Goal: Information Seeking & Learning: Learn about a topic

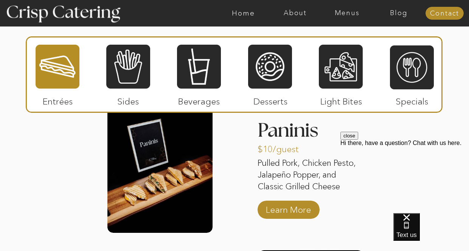
scroll to position [937, 0]
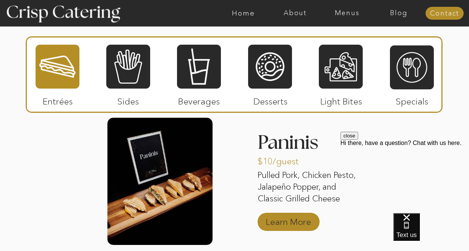
click at [281, 217] on p "Learn More" at bounding box center [288, 220] width 50 height 22
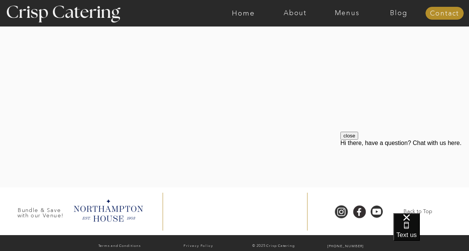
scroll to position [1356, 0]
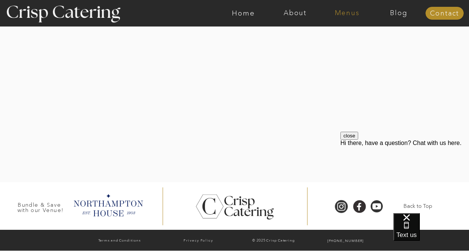
click at [345, 16] on nav "Menus" at bounding box center [347, 13] width 52 height 8
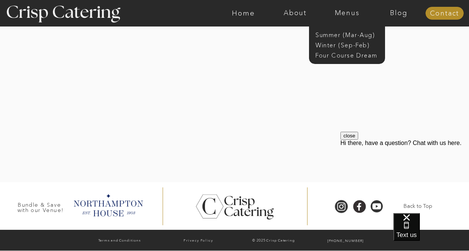
click at [381, 93] on div at bounding box center [234, 53] width 527 height 258
click at [347, 9] on nav "Menus" at bounding box center [347, 13] width 52 height 8
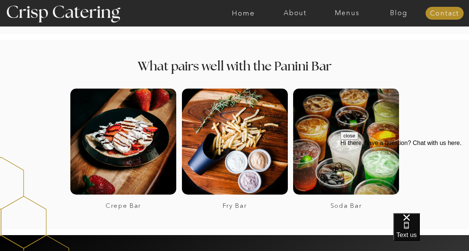
scroll to position [1003, 0]
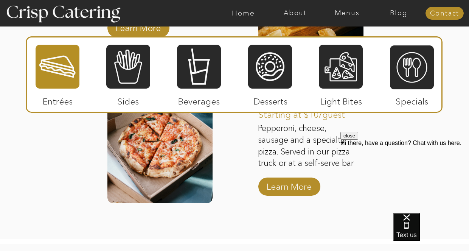
scroll to position [1276, 0]
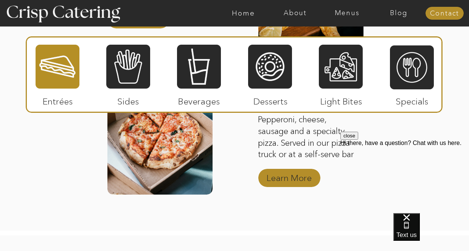
click at [295, 177] on p "Learn More" at bounding box center [289, 176] width 50 height 22
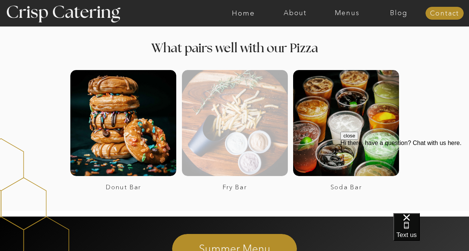
scroll to position [1393, 0]
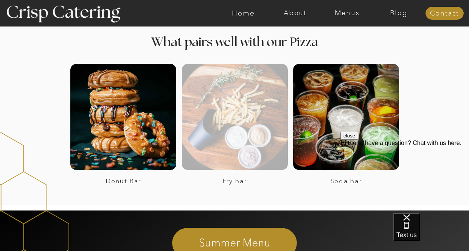
click at [232, 124] on div at bounding box center [235, 117] width 106 height 106
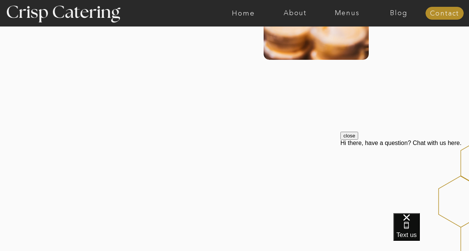
scroll to position [503, 0]
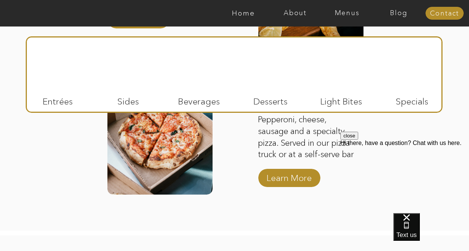
click at [338, 81] on div at bounding box center [341, 66] width 44 height 45
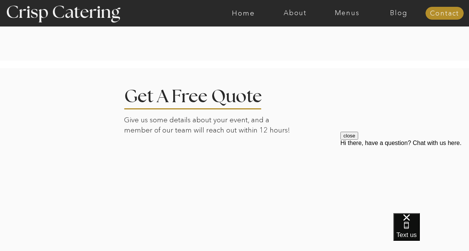
scroll to position [1548, 0]
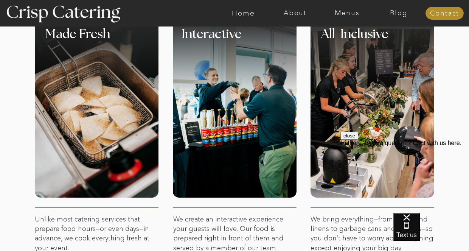
scroll to position [260, 0]
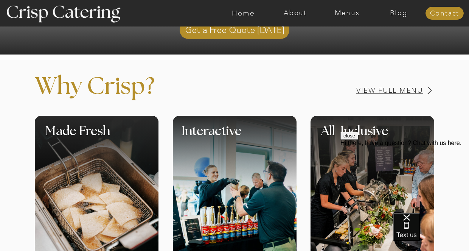
click at [374, 89] on h3 "View Full Menu" at bounding box center [363, 90] width 120 height 7
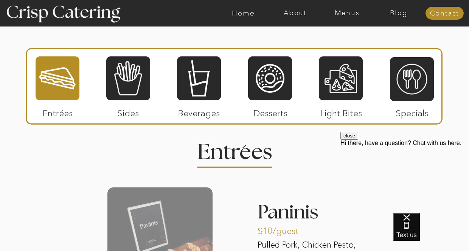
scroll to position [912, 0]
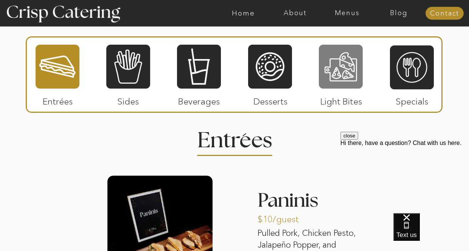
click at [336, 78] on div at bounding box center [341, 66] width 44 height 45
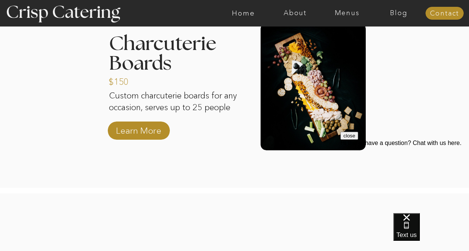
scroll to position [1081, 0]
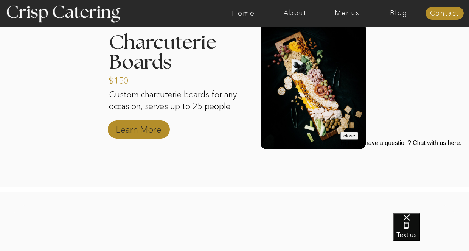
click at [132, 130] on p "Learn More" at bounding box center [139, 128] width 50 height 22
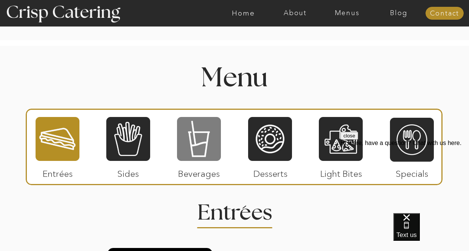
click at [197, 138] on div at bounding box center [199, 138] width 44 height 45
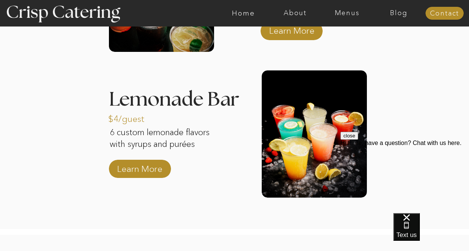
scroll to position [1164, 0]
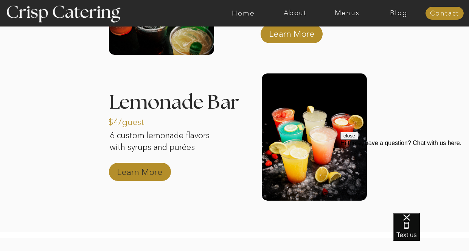
click at [149, 174] on p "Learn More" at bounding box center [140, 170] width 50 height 22
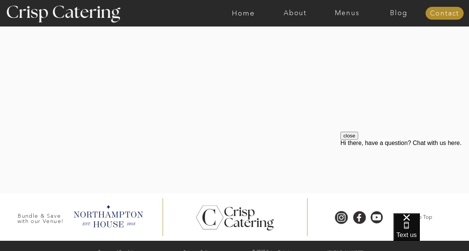
scroll to position [1726, 0]
